Goal: Task Accomplishment & Management: Use online tool/utility

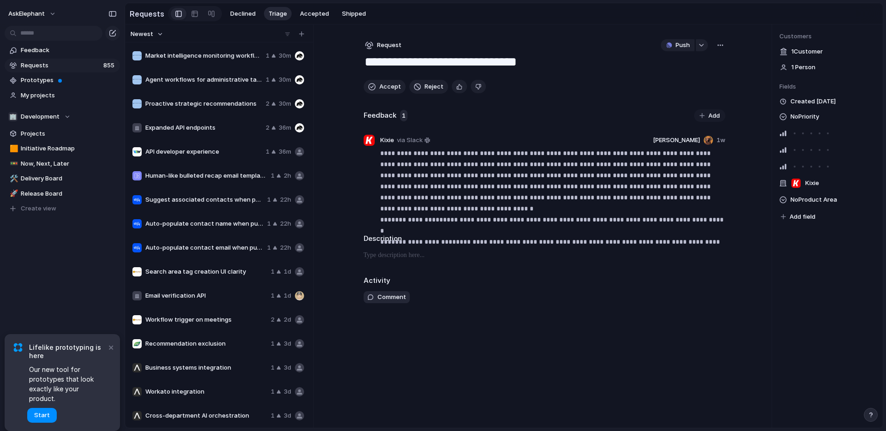
click at [422, 10] on section "Requests Declined Triage Accepted Shipped" at bounding box center [503, 13] width 757 height 21
click at [457, 21] on section "Requests Declined Triage Accepted Shipped" at bounding box center [503, 13] width 757 height 21
